Goal: Task Accomplishment & Management: Manage account settings

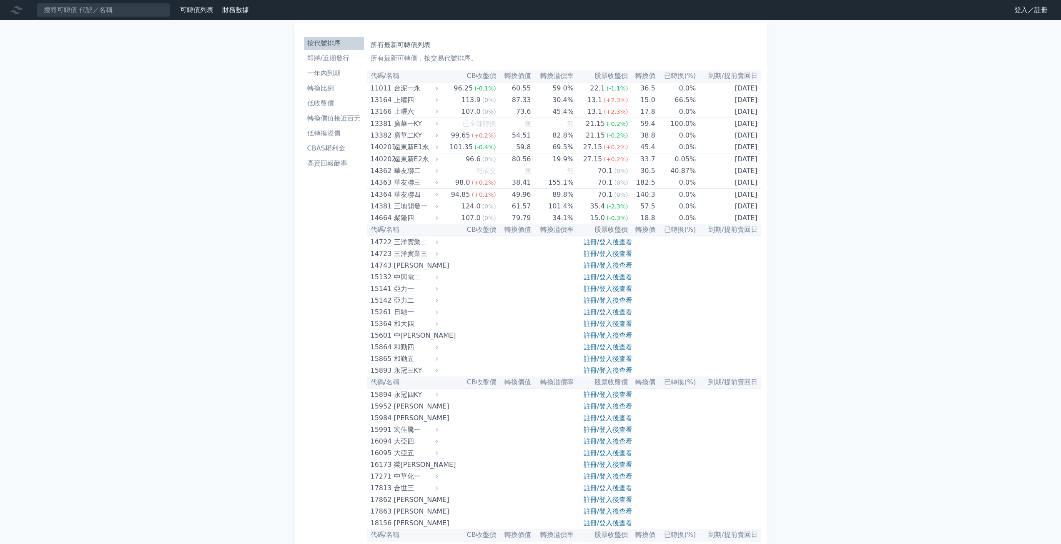
click at [1025, 7] on link "登入／註冊" at bounding box center [1031, 9] width 47 height 13
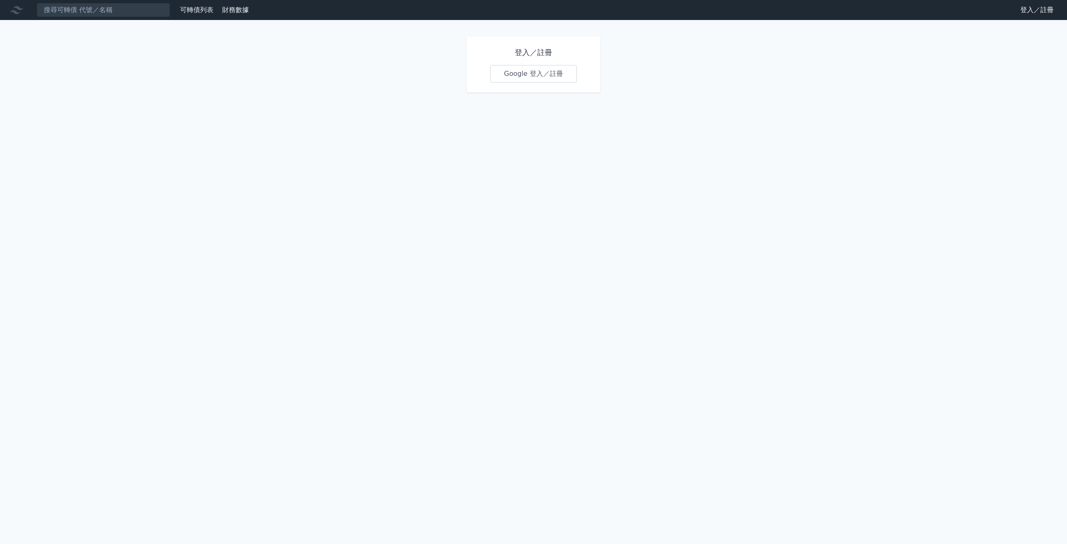
click at [535, 73] on link "Google 登入／註冊" at bounding box center [533, 74] width 87 height 18
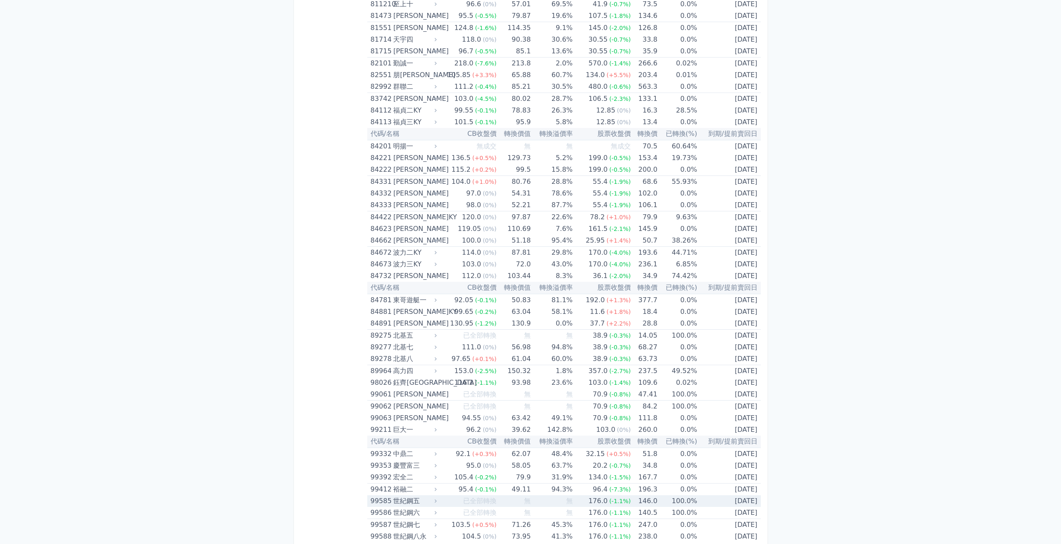
scroll to position [4722, 0]
